Goal: Task Accomplishment & Management: Use online tool/utility

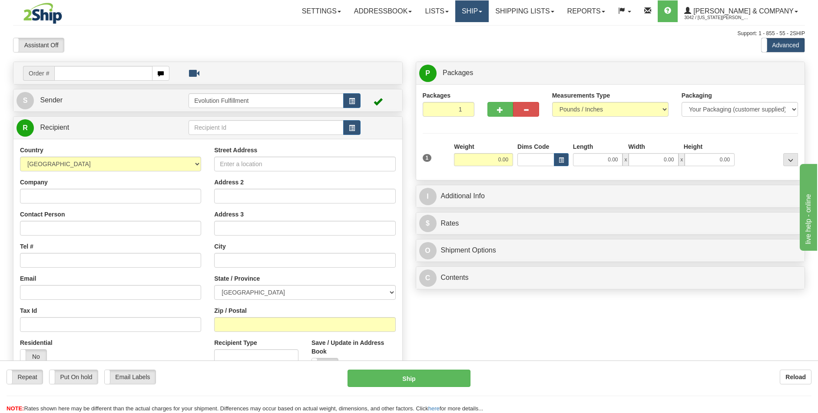
click at [489, 17] on link "Ship" at bounding box center [471, 11] width 33 height 22
click at [479, 43] on span "OnHold / Order Queue" at bounding box center [448, 41] width 61 height 7
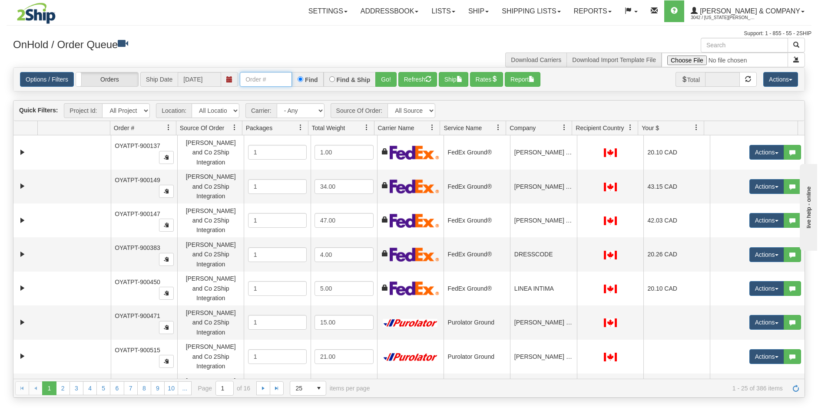
click at [270, 79] on input "text" at bounding box center [266, 79] width 52 height 15
type input "OYATPT-903230"
click at [388, 84] on button "Go!" at bounding box center [385, 79] width 21 height 15
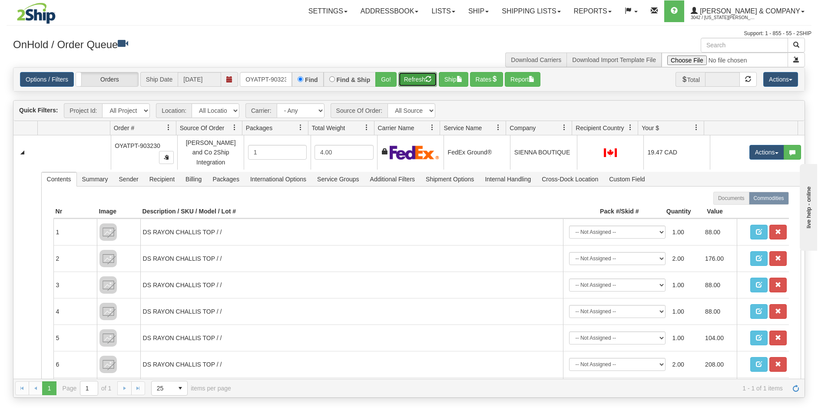
click at [410, 80] on button "Refresh" at bounding box center [417, 79] width 39 height 15
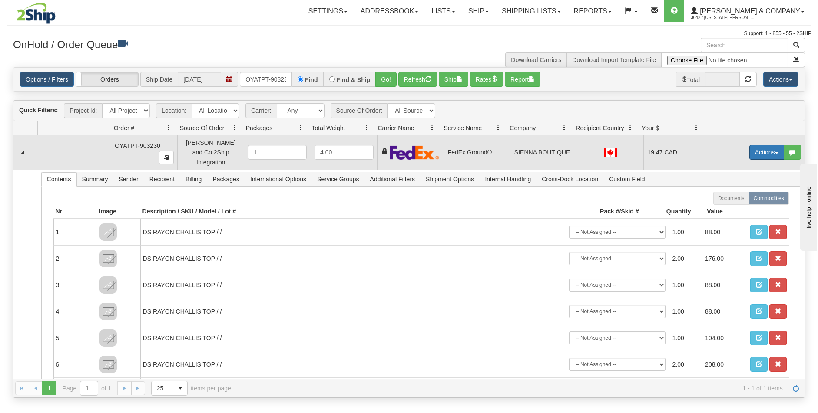
click at [753, 153] on button "Actions" at bounding box center [766, 152] width 35 height 15
click at [728, 199] on span "Ship" at bounding box center [732, 202] width 18 height 7
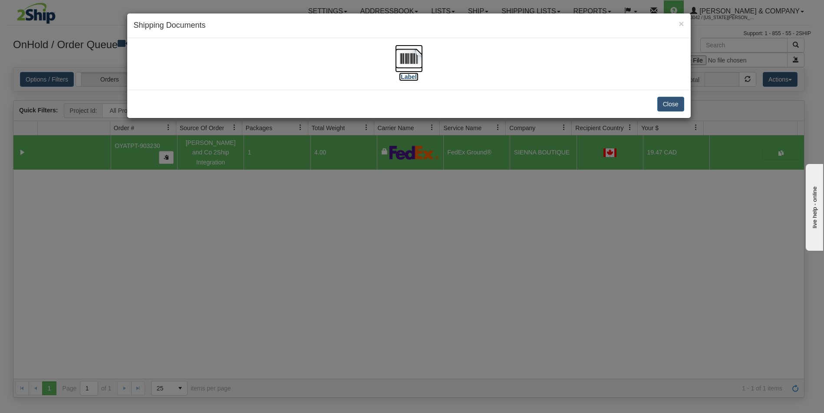
click at [407, 66] on img at bounding box center [409, 59] width 28 height 28
click at [349, 255] on div "× Shipping Documents [Label] Close" at bounding box center [412, 206] width 824 height 413
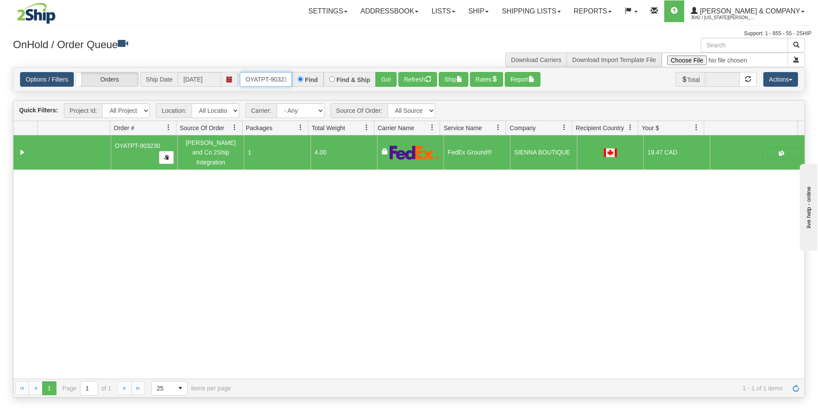
scroll to position [0, 5]
drag, startPoint x: 247, startPoint y: 78, endPoint x: 338, endPoint y: 92, distance: 92.7
click at [338, 92] on div "Is equal to Is not equal to Contains Does not contains CAD USD EUR ZAR [PERSON_…" at bounding box center [409, 232] width 805 height 331
type input "OYATPT-903238"
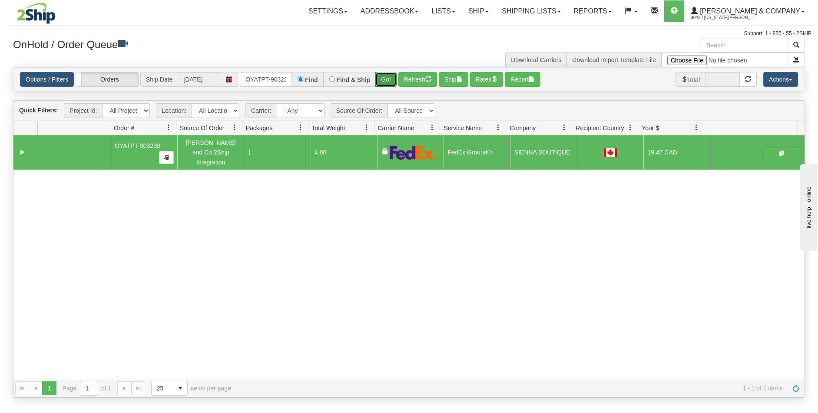
click at [380, 79] on button "Go!" at bounding box center [385, 79] width 21 height 15
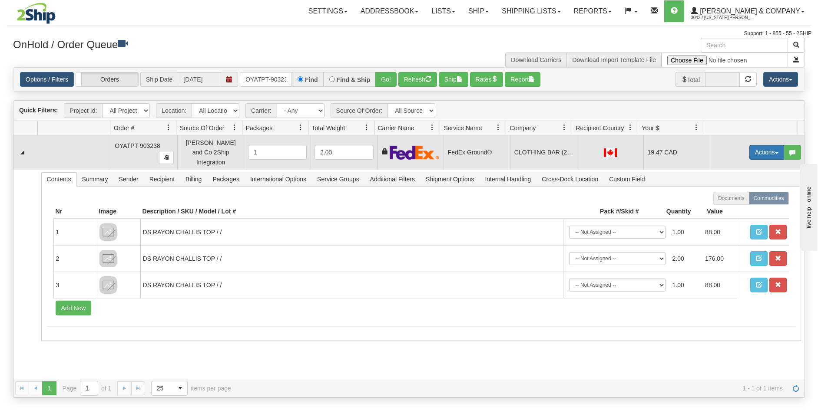
click at [757, 145] on button "Actions" at bounding box center [766, 152] width 35 height 15
click at [727, 200] on span "Ship" at bounding box center [732, 202] width 18 height 7
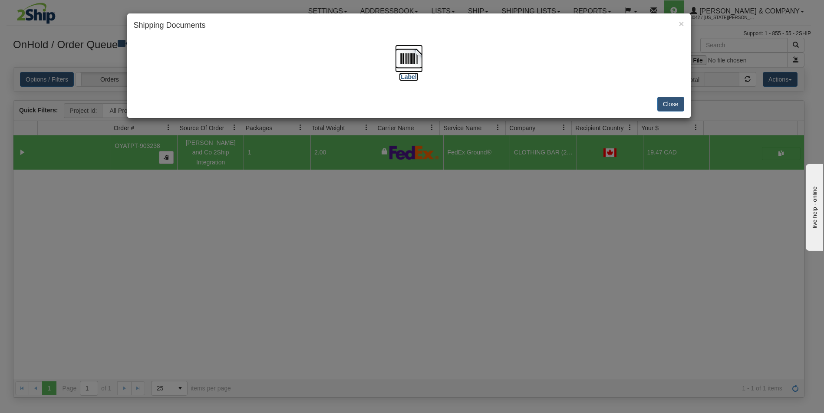
click at [418, 62] on img at bounding box center [409, 59] width 28 height 28
click at [387, 257] on div "× Shipping Documents [Label] Close" at bounding box center [412, 206] width 824 height 413
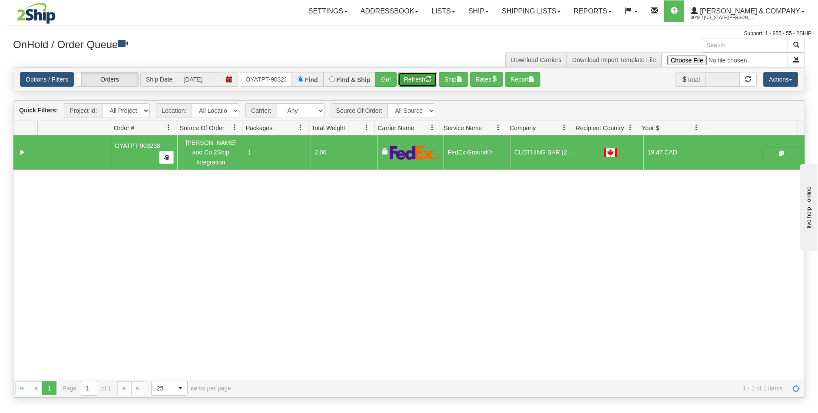
click at [419, 74] on button "Refresh" at bounding box center [417, 79] width 39 height 15
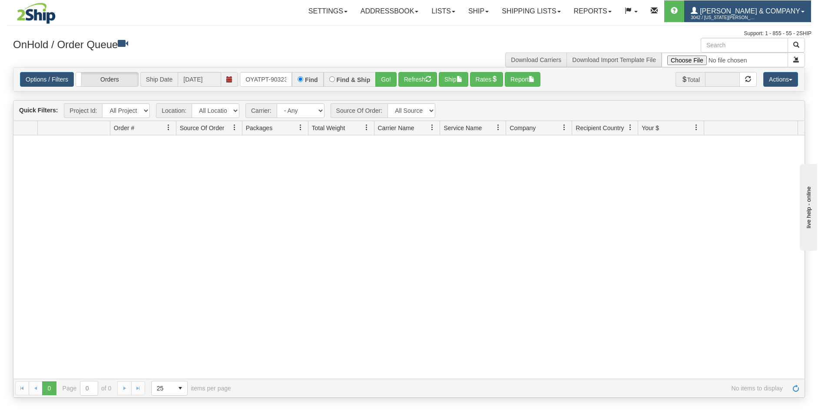
click at [756, 21] on span "3042 / [US_STATE][PERSON_NAME]" at bounding box center [722, 17] width 65 height 9
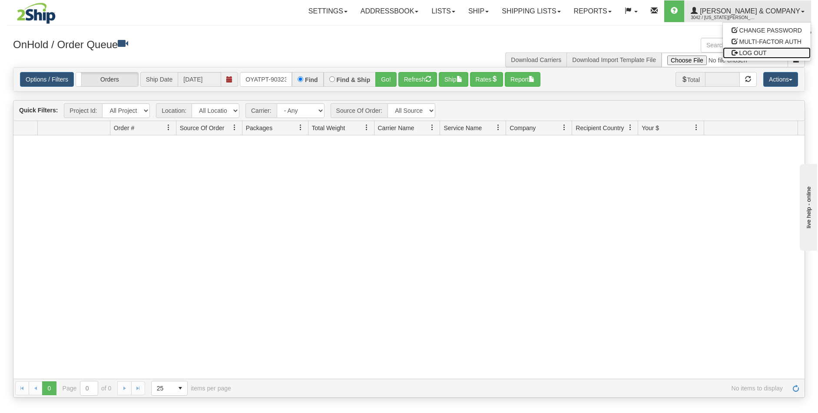
click at [765, 50] on span "LOG OUT" at bounding box center [752, 53] width 27 height 7
